Goal: Task Accomplishment & Management: Use online tool/utility

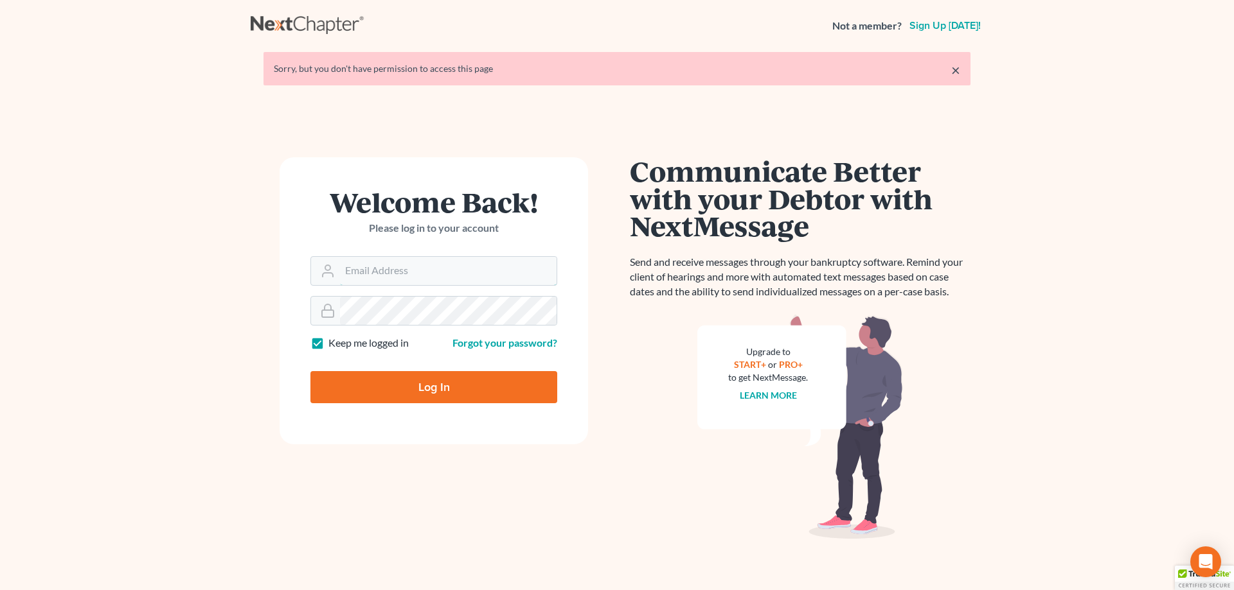
type input "[EMAIL_ADDRESS][DOMAIN_NAME]"
click at [432, 384] on input "Log In" at bounding box center [433, 387] width 247 height 32
type input "Thinking..."
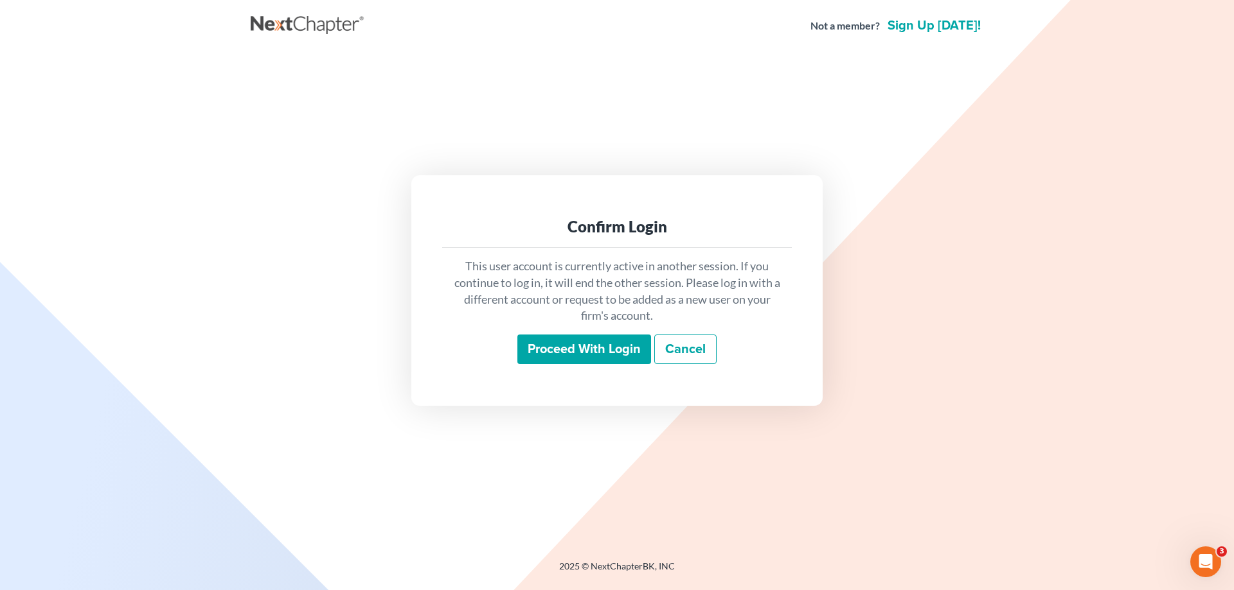
click at [546, 350] on input "Proceed with login" at bounding box center [584, 350] width 134 height 30
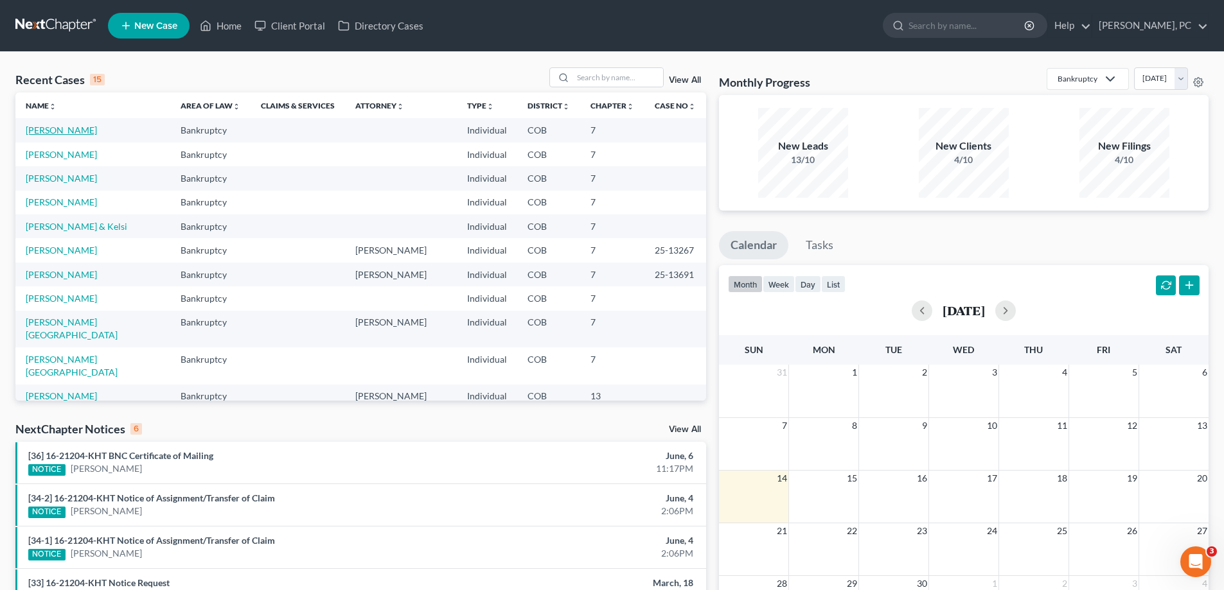
click at [70, 130] on link "[PERSON_NAME]" at bounding box center [61, 130] width 71 height 11
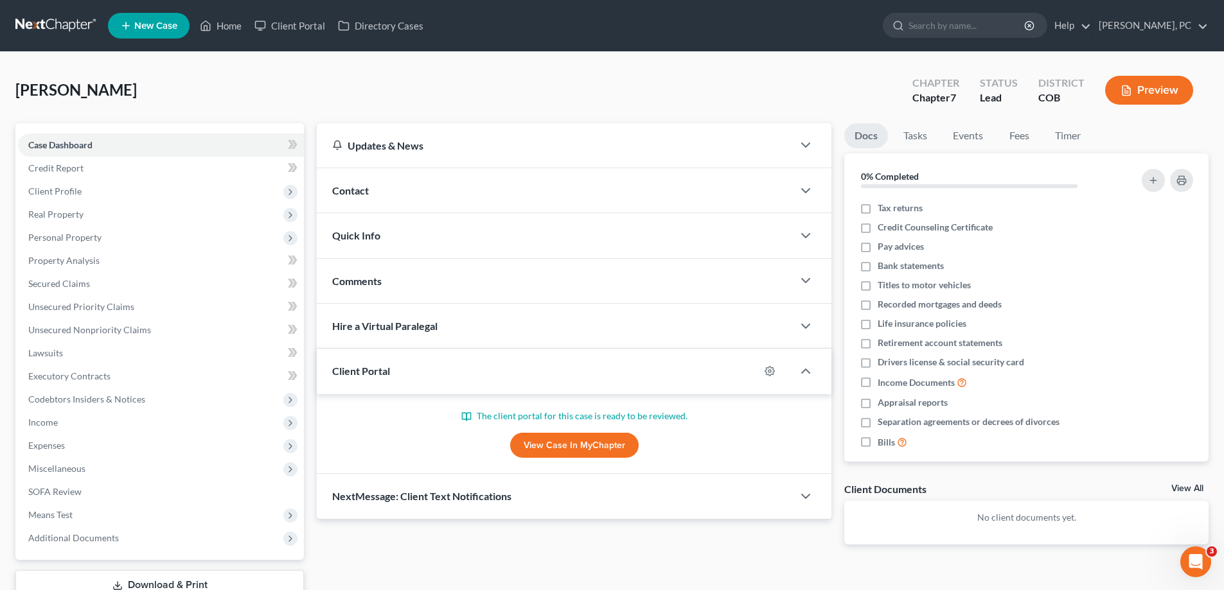
click at [536, 447] on link "View Case in MyChapter" at bounding box center [574, 446] width 129 height 26
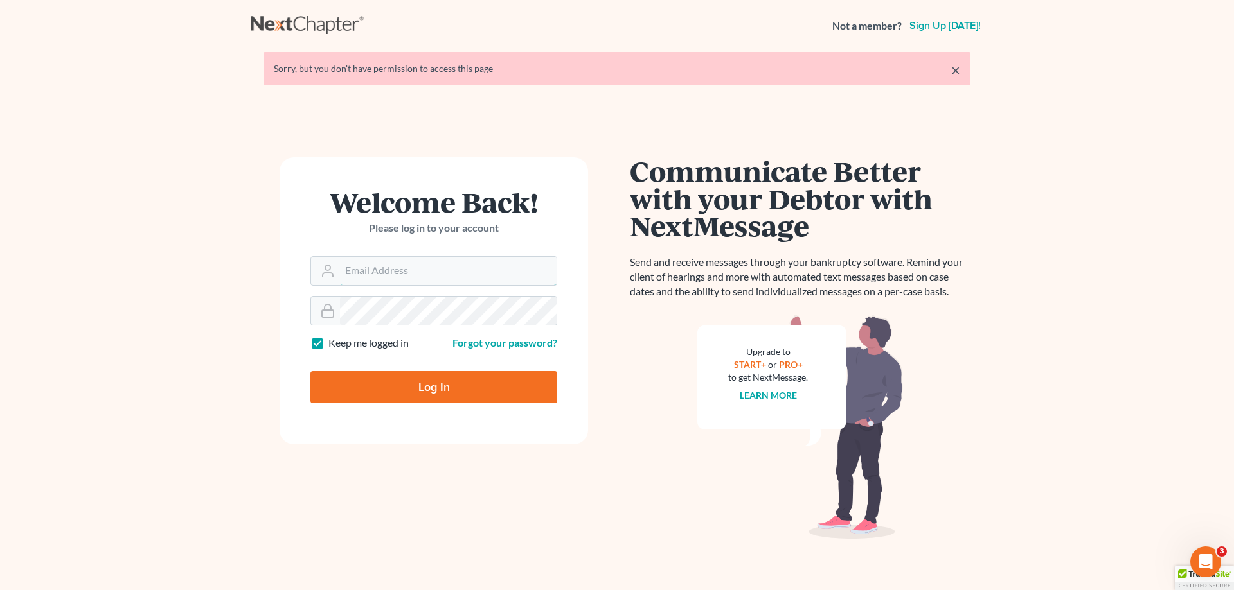
type input "[EMAIL_ADDRESS][DOMAIN_NAME]"
click at [445, 378] on input "Log In" at bounding box center [433, 387] width 247 height 32
type input "Thinking..."
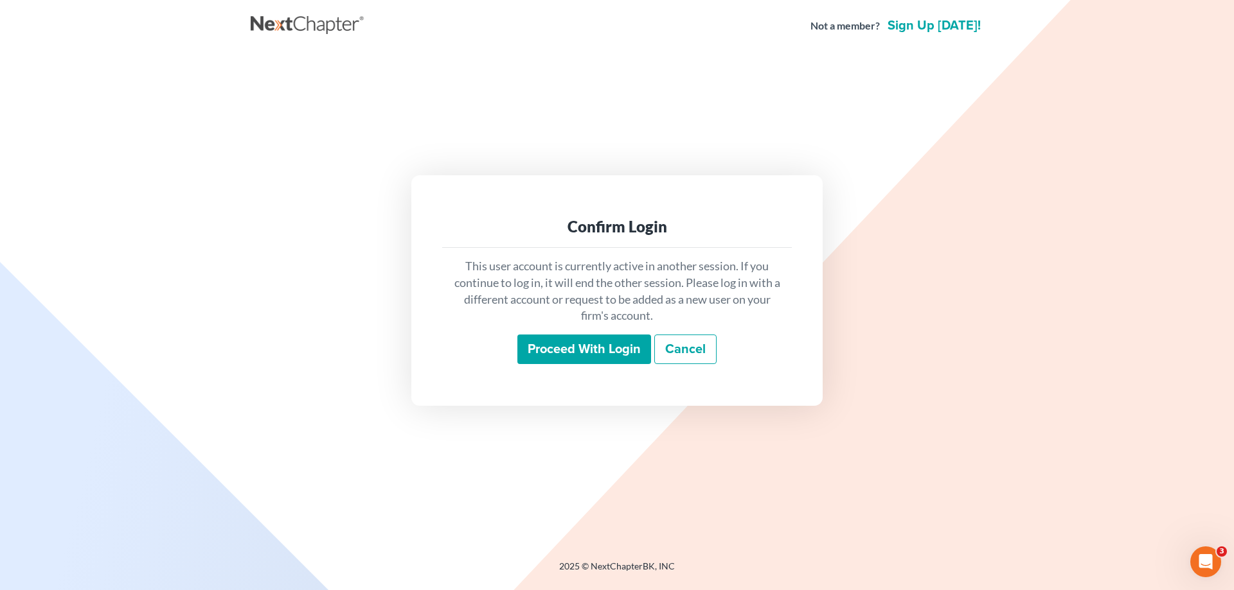
click at [547, 345] on input "Proceed with login" at bounding box center [584, 350] width 134 height 30
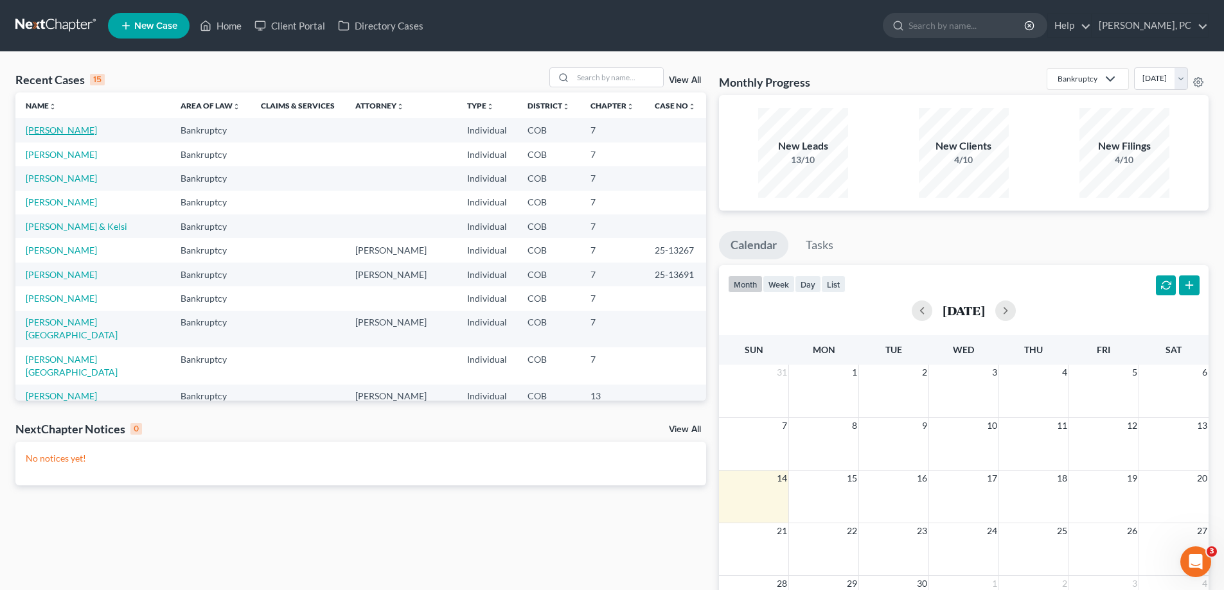
click at [70, 127] on link "[PERSON_NAME]" at bounding box center [61, 130] width 71 height 11
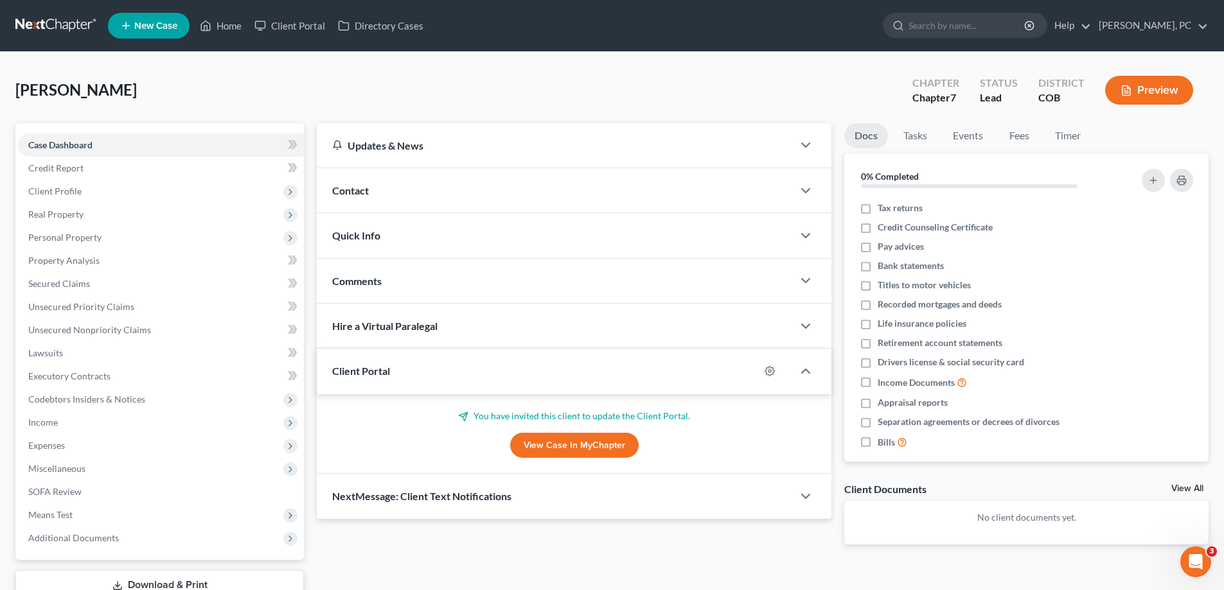
click at [542, 439] on link "View Case in MyChapter" at bounding box center [574, 446] width 129 height 26
